Goal: Find specific page/section: Find specific page/section

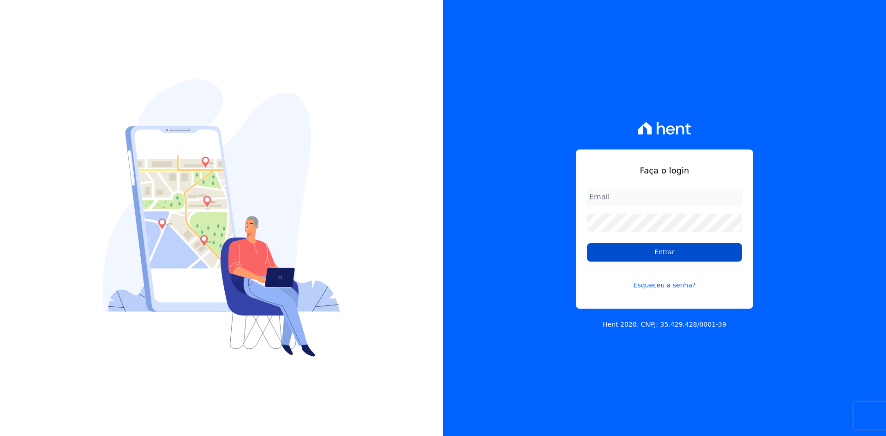
type input "[EMAIL_ADDRESS][DOMAIN_NAME]"
click at [656, 251] on input "Entrar" at bounding box center [664, 252] width 155 height 18
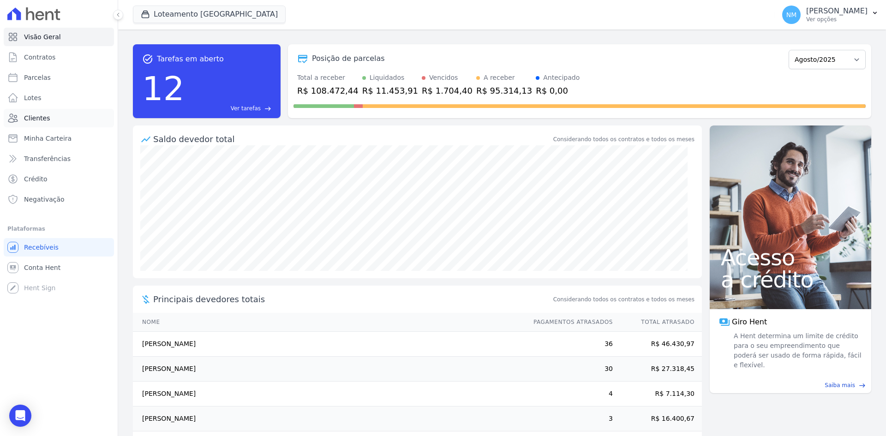
click at [59, 113] on link "Clientes" at bounding box center [59, 118] width 110 height 18
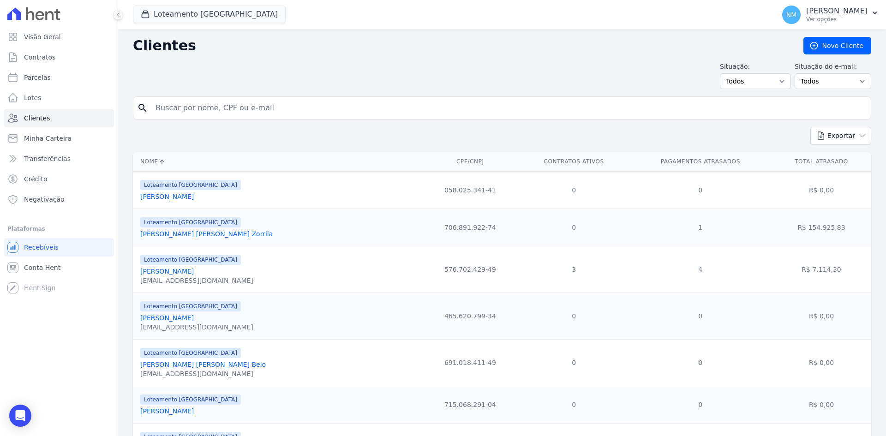
click at [294, 108] on input "search" at bounding box center [508, 108] width 717 height 18
type input "Geovane"
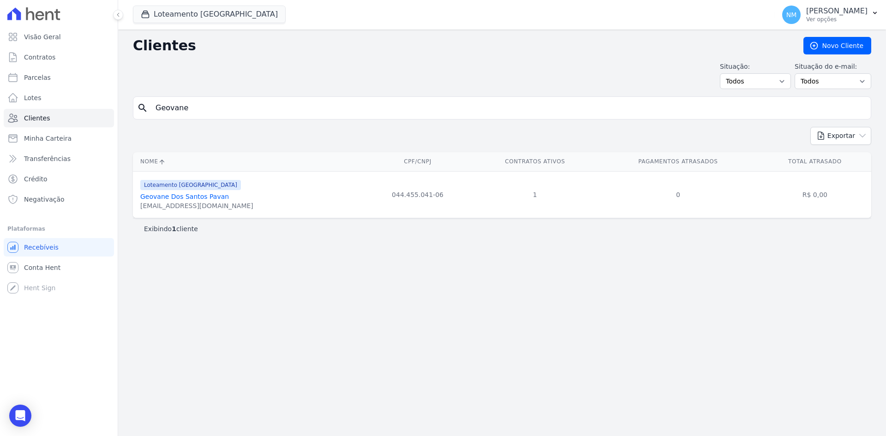
click at [189, 196] on link "Geovane Dos Santos Pavan" at bounding box center [184, 196] width 89 height 7
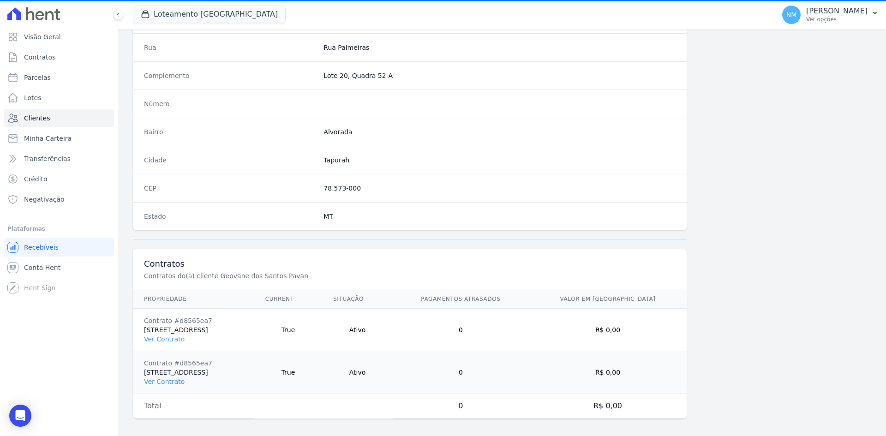
scroll to position [470, 0]
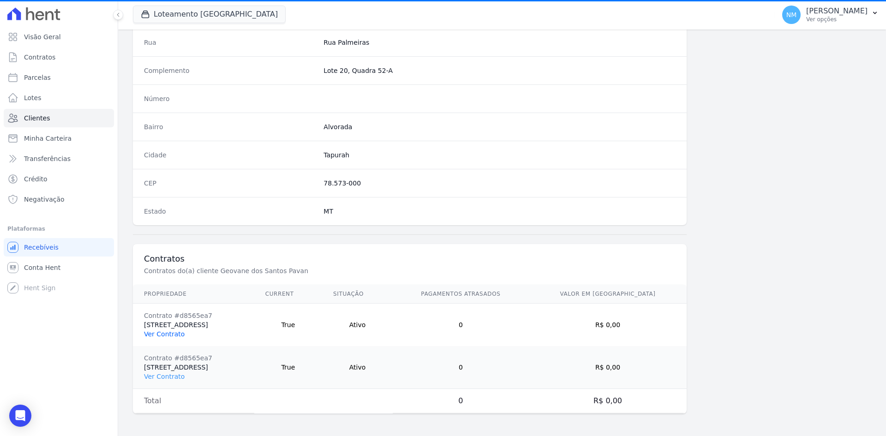
click at [166, 336] on link "Ver Contrato" at bounding box center [164, 333] width 41 height 7
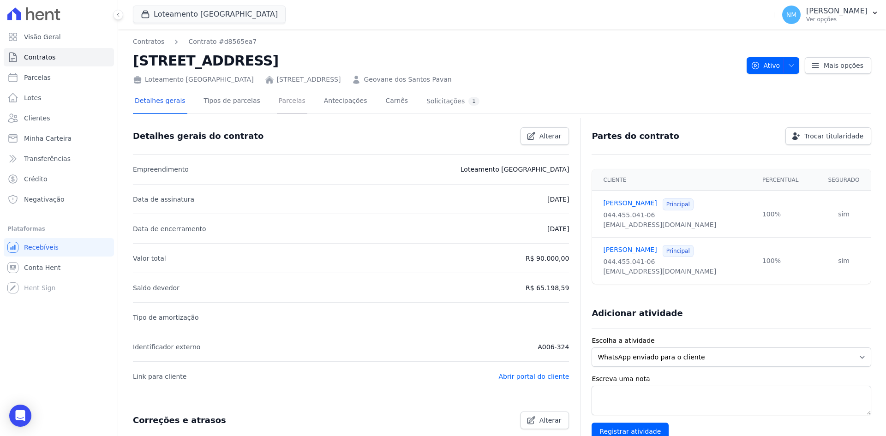
click at [280, 101] on link "Parcelas" at bounding box center [292, 101] width 30 height 24
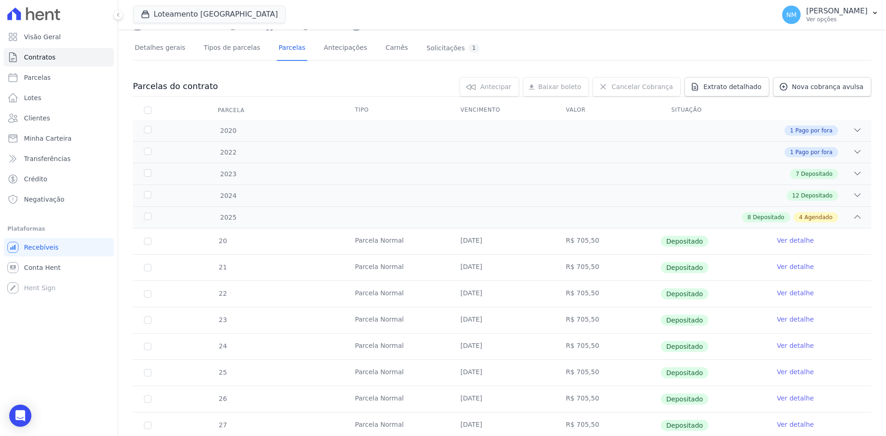
scroll to position [46, 0]
